Goal: Information Seeking & Learning: Understand process/instructions

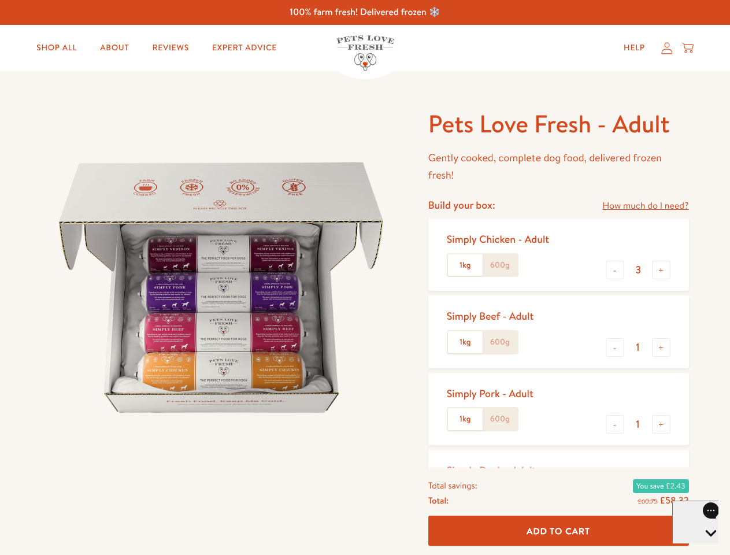
click at [365, 277] on img at bounding box center [221, 287] width 359 height 359
click at [645, 206] on link "How much do I need?" at bounding box center [645, 206] width 86 height 16
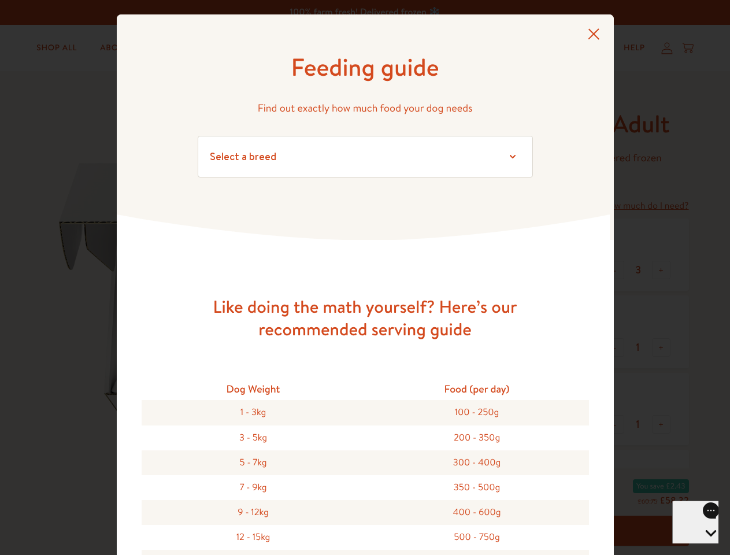
click at [615, 270] on div "Feeding guide Find out exactly how much food your dog needs Select a breed Affe…" at bounding box center [365, 277] width 730 height 555
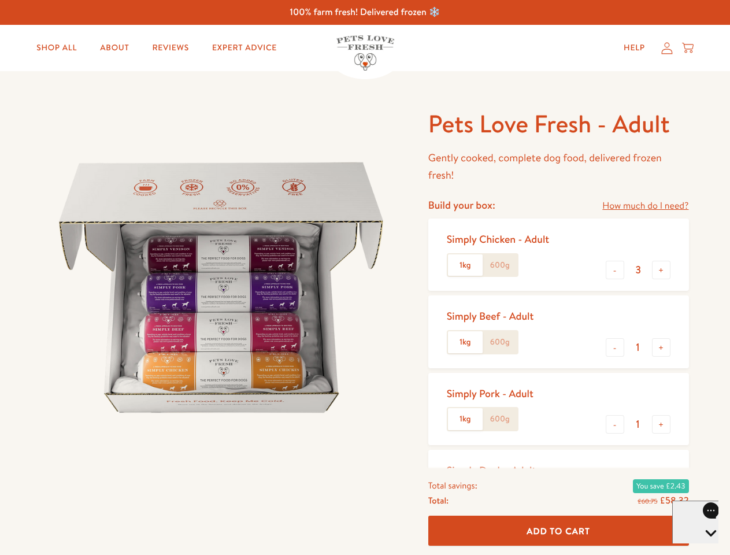
click at [661, 270] on button "+" at bounding box center [661, 270] width 18 height 18
type input "4"
click at [615, 347] on button "-" at bounding box center [615, 347] width 18 height 18
click at [661, 347] on button "+" at bounding box center [661, 347] width 18 height 18
type input "1"
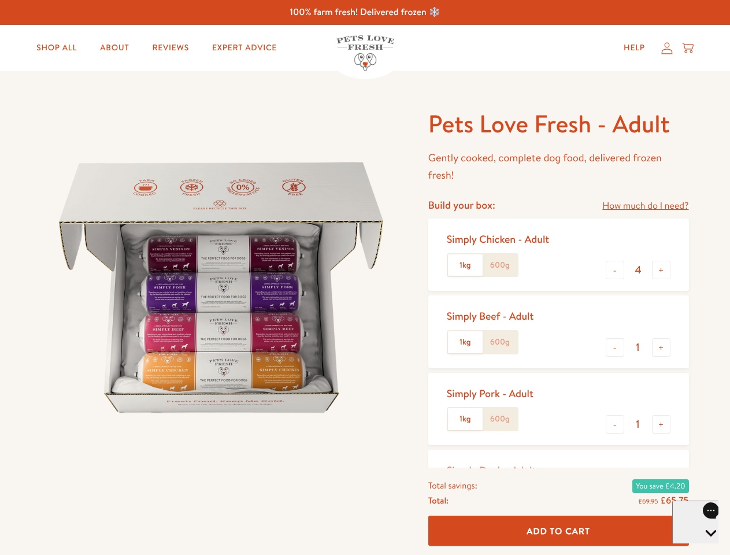
click at [615, 424] on button "-" at bounding box center [615, 424] width 18 height 18
click at [661, 424] on button "+" at bounding box center [661, 424] width 18 height 18
type input "1"
